Goal: Navigation & Orientation: Find specific page/section

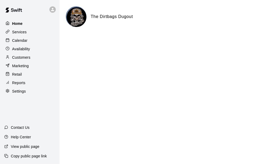
click at [21, 26] on p "Home" at bounding box center [17, 23] width 11 height 5
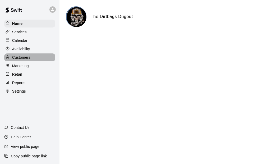
click at [30, 58] on p "Customers" at bounding box center [21, 57] width 18 height 5
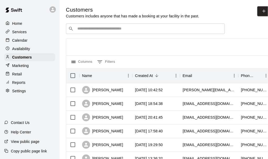
click at [117, 27] on input "Search customers by name or email" at bounding box center [149, 28] width 146 height 5
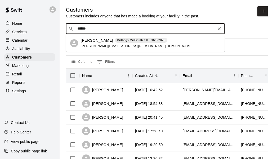
click at [107, 31] on input "******" at bounding box center [145, 28] width 139 height 5
type input "*"
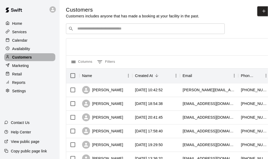
click at [24, 60] on p "Customers" at bounding box center [22, 57] width 20 height 5
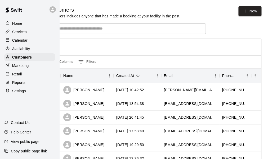
click at [21, 26] on p "Home" at bounding box center [17, 23] width 10 height 5
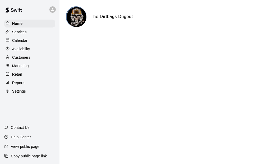
click at [33, 154] on p "Copy public page link" at bounding box center [29, 155] width 36 height 5
